Goal: Task Accomplishment & Management: Complete application form

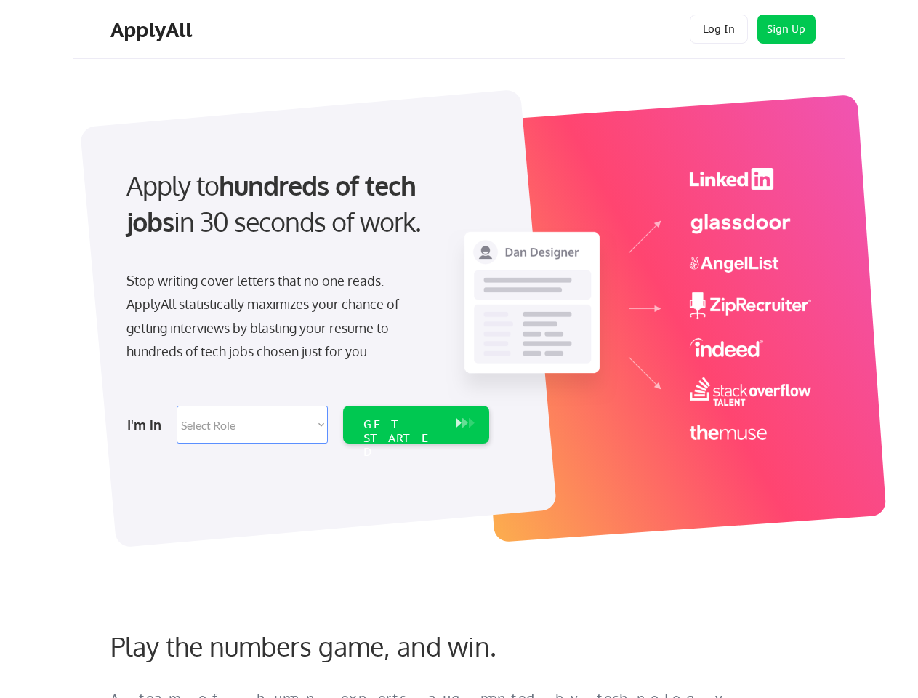
click at [459, 349] on div "Apply to hundreds of tech jobs in 30 seconds of work. Stop writing cover letter…" at bounding box center [306, 301] width 406 height 297
click at [461, 311] on div "Apply to hundreds of tech jobs in 30 seconds of work. Stop writing cover letter…" at bounding box center [306, 301] width 406 height 297
click at [306, 301] on div "Stop writing cover letters that no one reads. ApplyAll statistically maximizes …" at bounding box center [276, 316] width 299 height 95
click at [305, 216] on div "Apply to hundreds of tech jobs in 30 seconds of work." at bounding box center [305, 203] width 357 height 73
click at [276, 319] on div "Stop writing cover letters that no one reads. ApplyAll statistically maximizes …" at bounding box center [276, 316] width 299 height 95
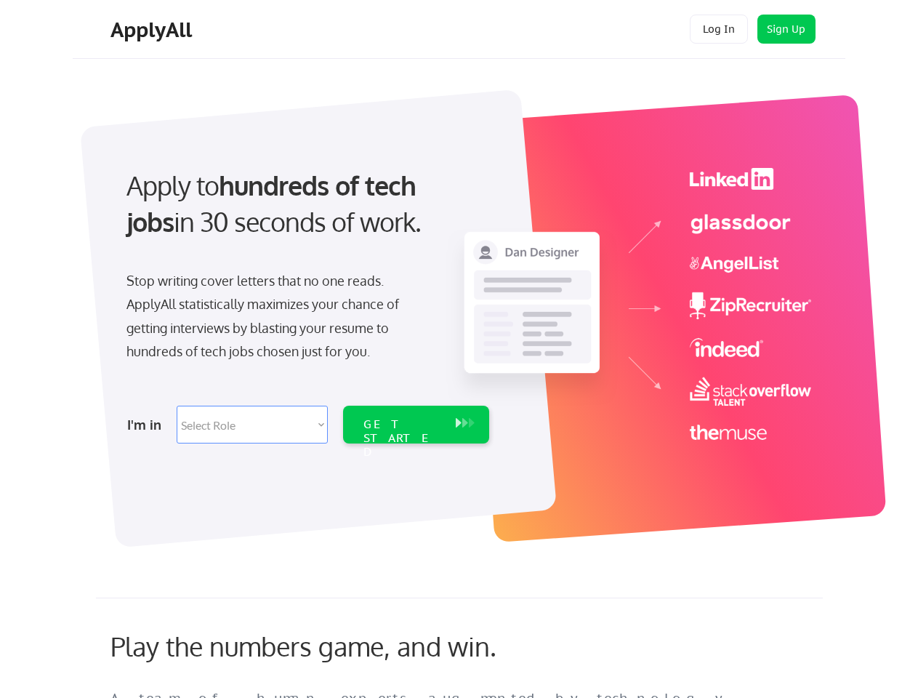
click at [306, 425] on select "Select Role Software Engineering Product Management Customer Success Sales UI/U…" at bounding box center [252, 425] width 151 height 38
click at [148, 425] on div "I'm in" at bounding box center [147, 424] width 41 height 23
click at [252, 425] on select "Select Role Software Engineering Product Management Customer Success Sales UI/U…" at bounding box center [252, 425] width 151 height 38
click at [416, 425] on div "GET STARTED" at bounding box center [403, 438] width 78 height 42
click at [402, 425] on div "GET STARTED" at bounding box center [403, 438] width 78 height 42
